Goal: Task Accomplishment & Management: Manage account settings

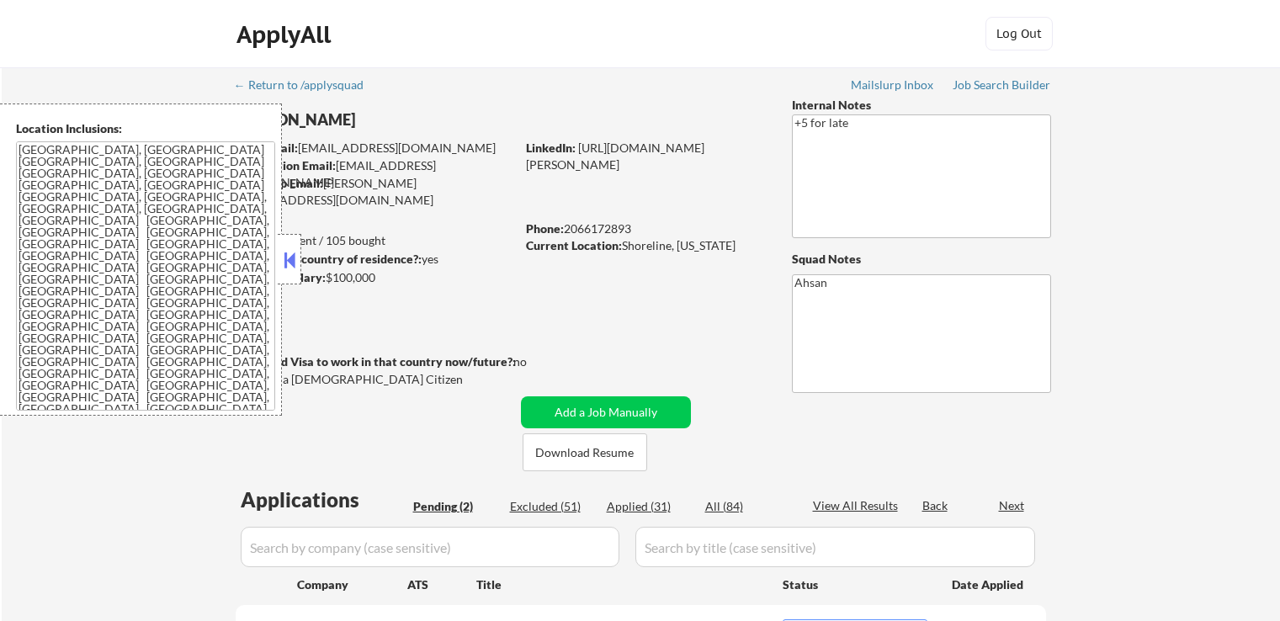
select select ""pending""
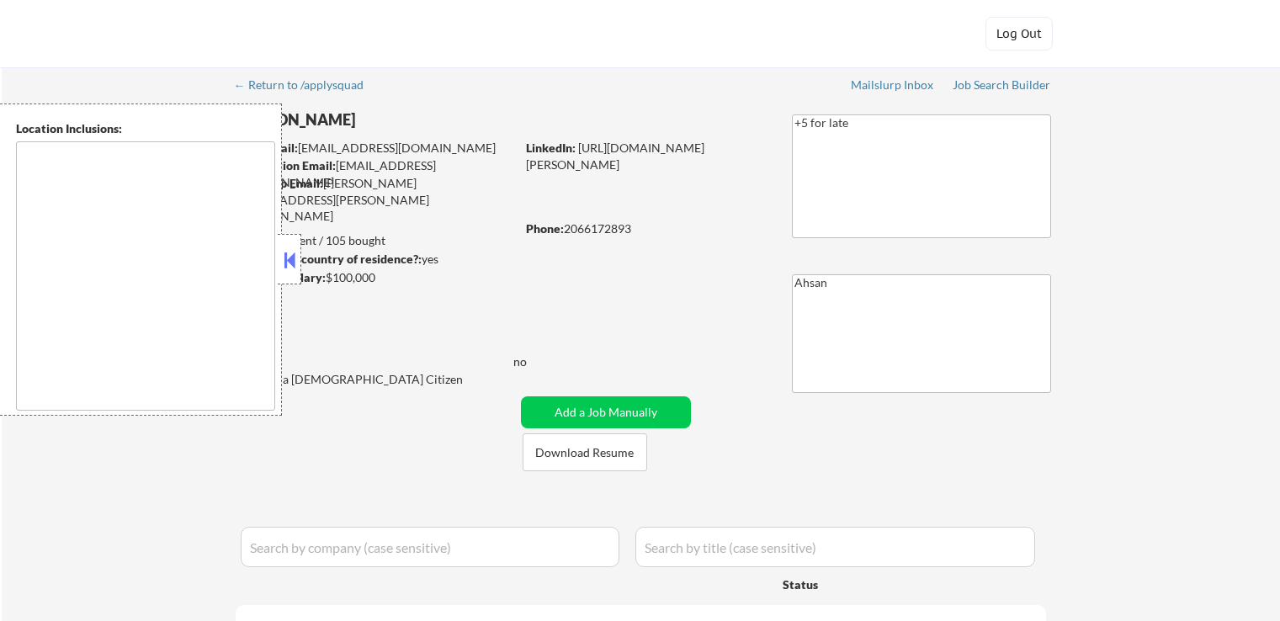
type textarea "[GEOGRAPHIC_DATA], [GEOGRAPHIC_DATA] [GEOGRAPHIC_DATA], [GEOGRAPHIC_DATA] [GEOG…"
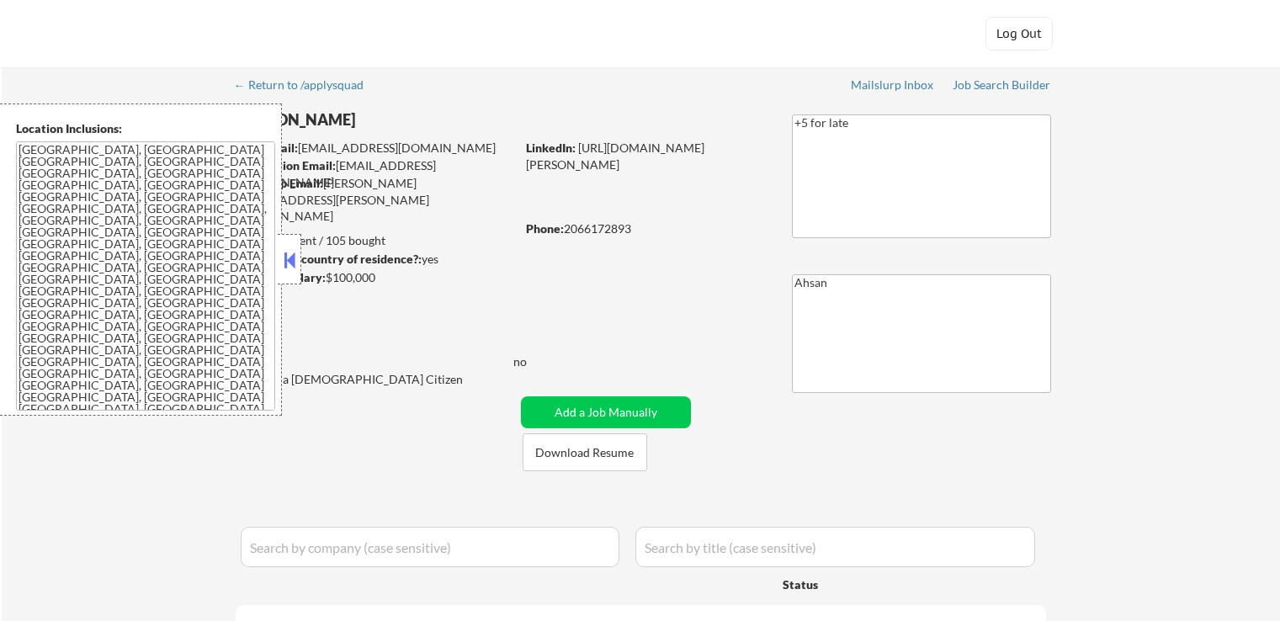
select select ""pending""
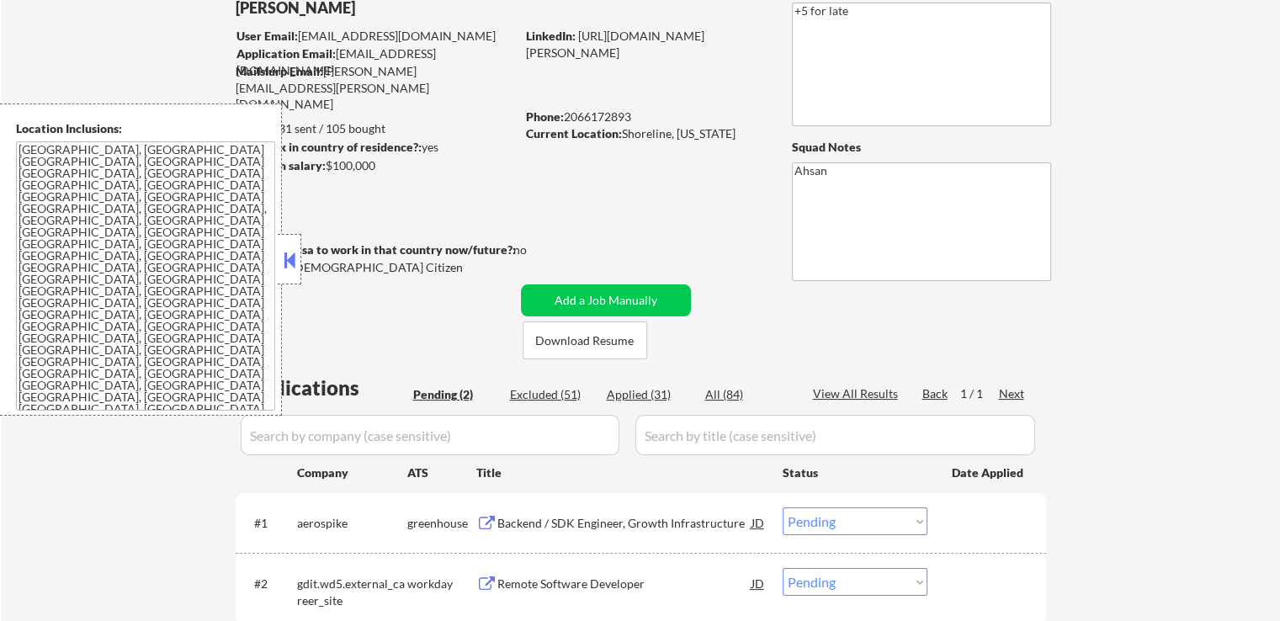
scroll to position [252, 0]
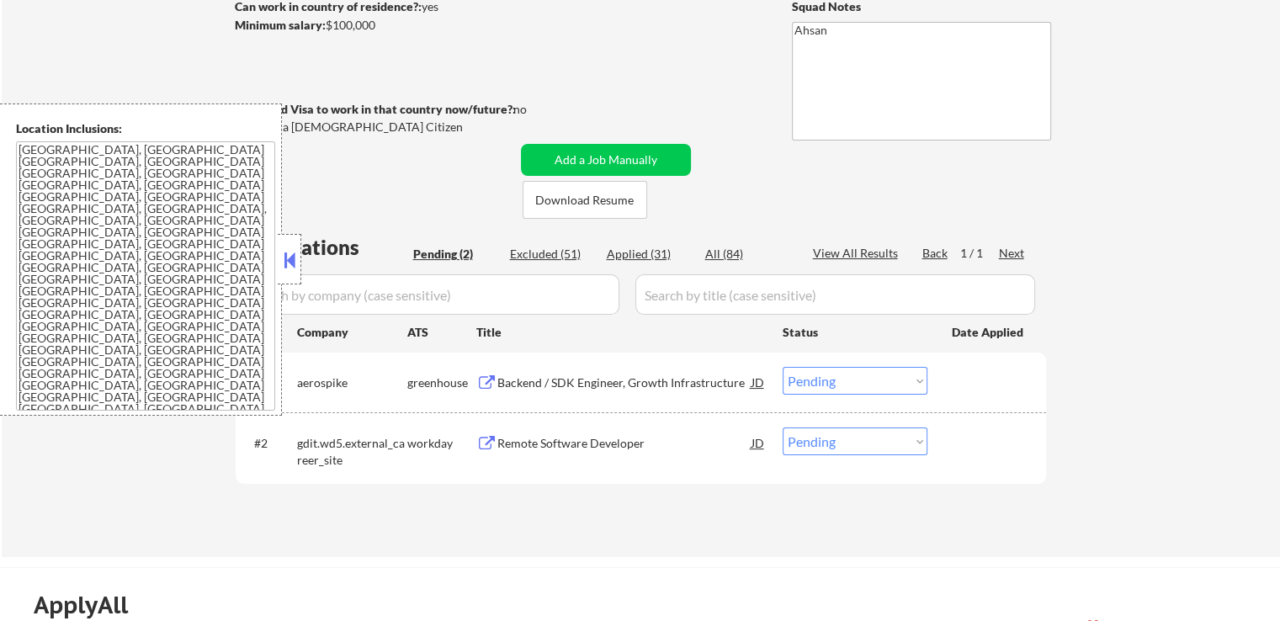
click at [513, 381] on div "Backend / SDK Engineer, Growth Infrastructure" at bounding box center [624, 383] width 254 height 17
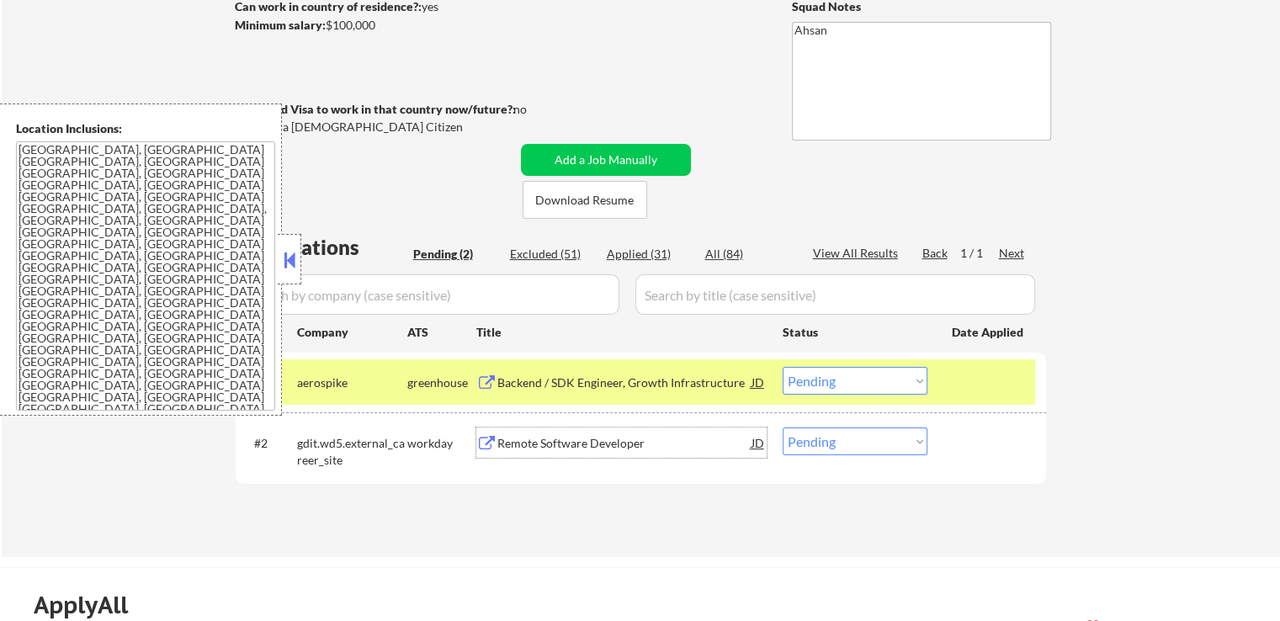
click at [497, 447] on div "Remote Software Developer" at bounding box center [624, 443] width 254 height 17
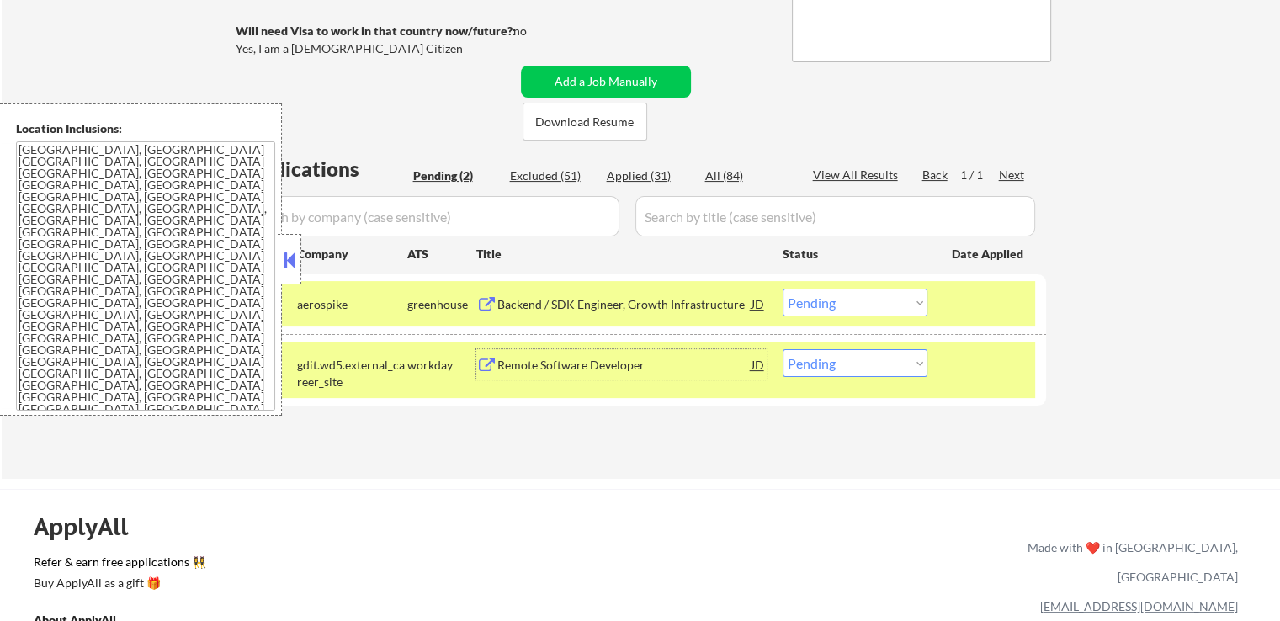
scroll to position [421, 0]
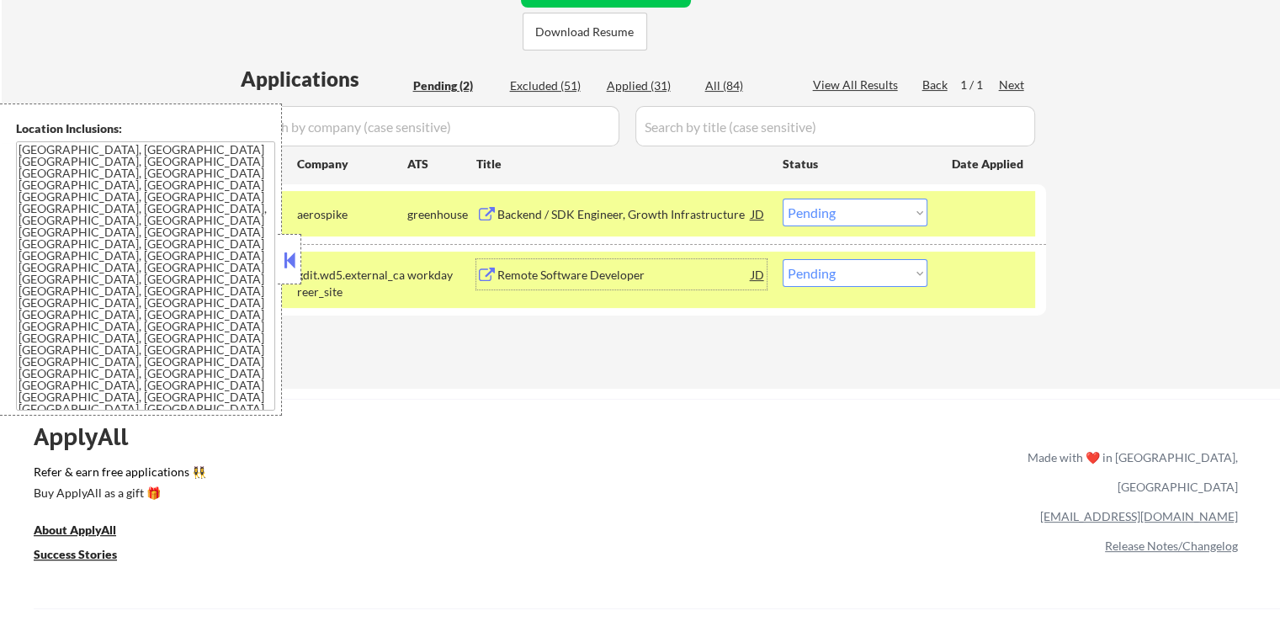
click at [849, 277] on select "Choose an option... Pending Applied Excluded (Questions) Excluded (Expired) Exc…" at bounding box center [855, 273] width 145 height 28
select select ""excluded__expired_""
click at [783, 259] on select "Choose an option... Pending Applied Excluded (Questions) Excluded (Expired) Exc…" at bounding box center [855, 273] width 145 height 28
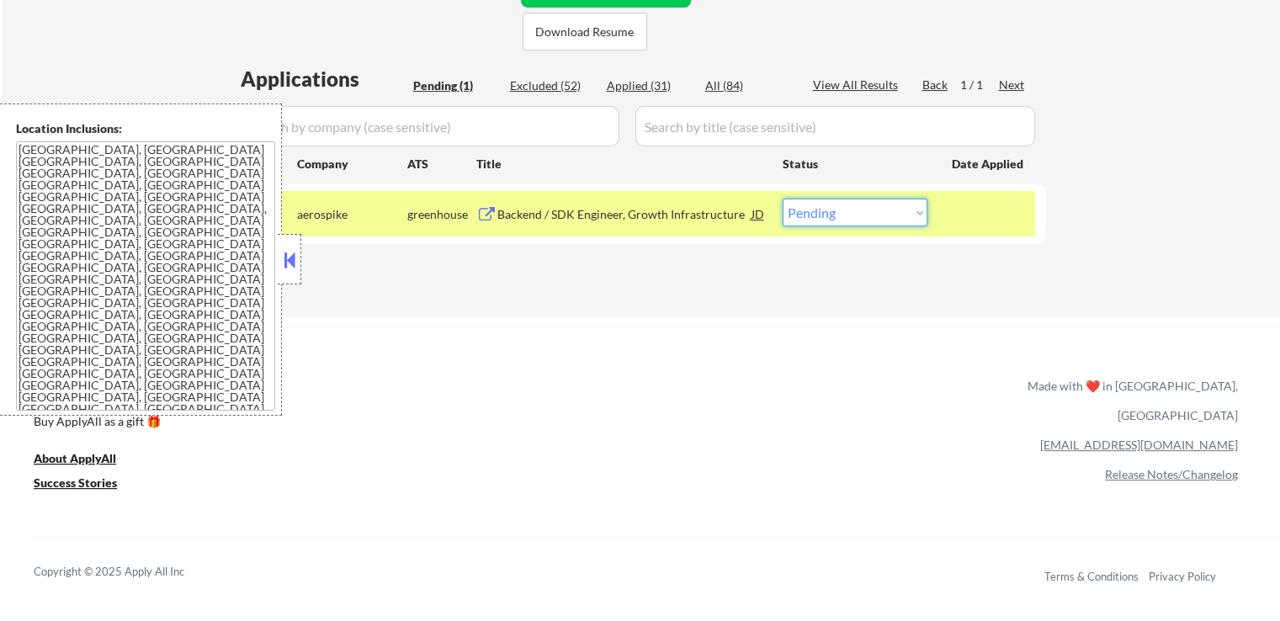
click at [845, 221] on select "Choose an option... Pending Applied Excluded (Questions) Excluded (Expired) Exc…" at bounding box center [855, 213] width 145 height 28
select select ""applied""
click at [783, 199] on select "Choose an option... Pending Applied Excluded (Questions) Excluded (Expired) Exc…" at bounding box center [855, 213] width 145 height 28
